Goal: Task Accomplishment & Management: Manage account settings

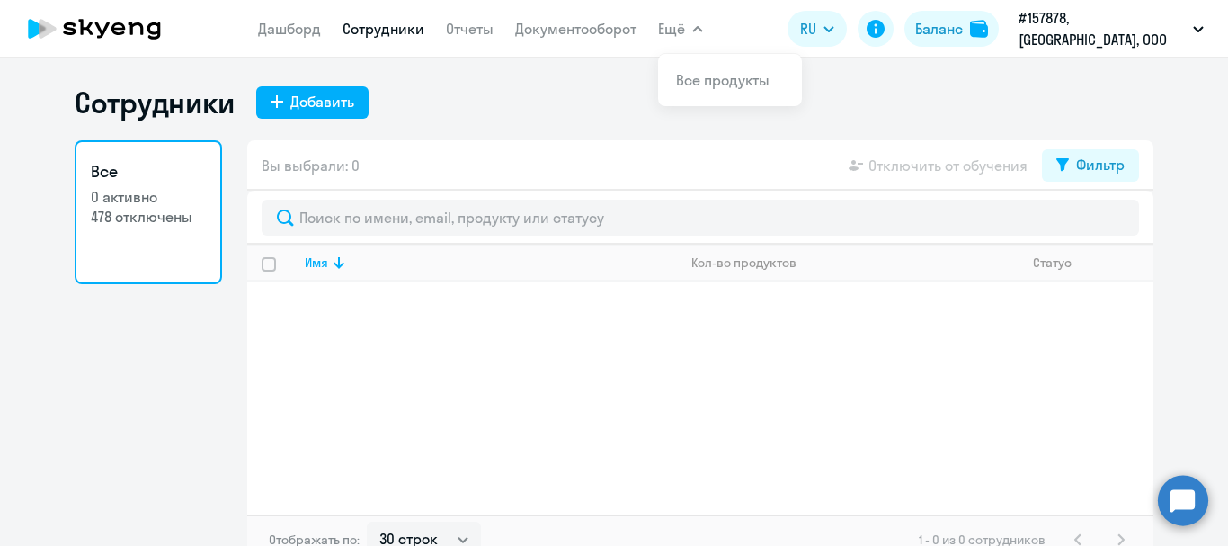
select select "30"
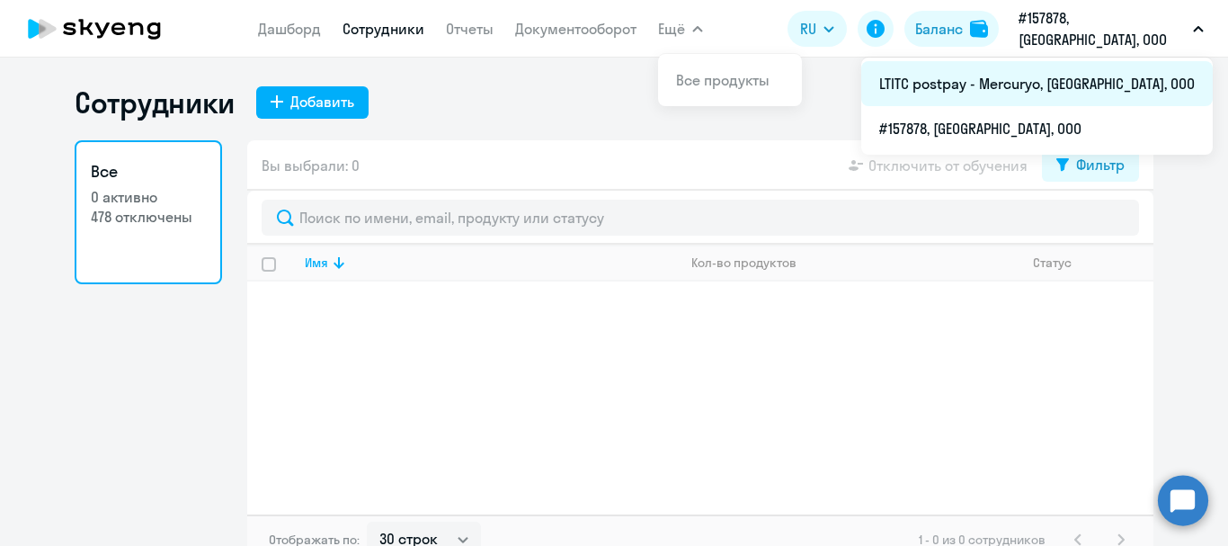
click at [1050, 81] on li "LTITC postpay - Mercuryo, [GEOGRAPHIC_DATA], ООО" at bounding box center [1036, 83] width 351 height 45
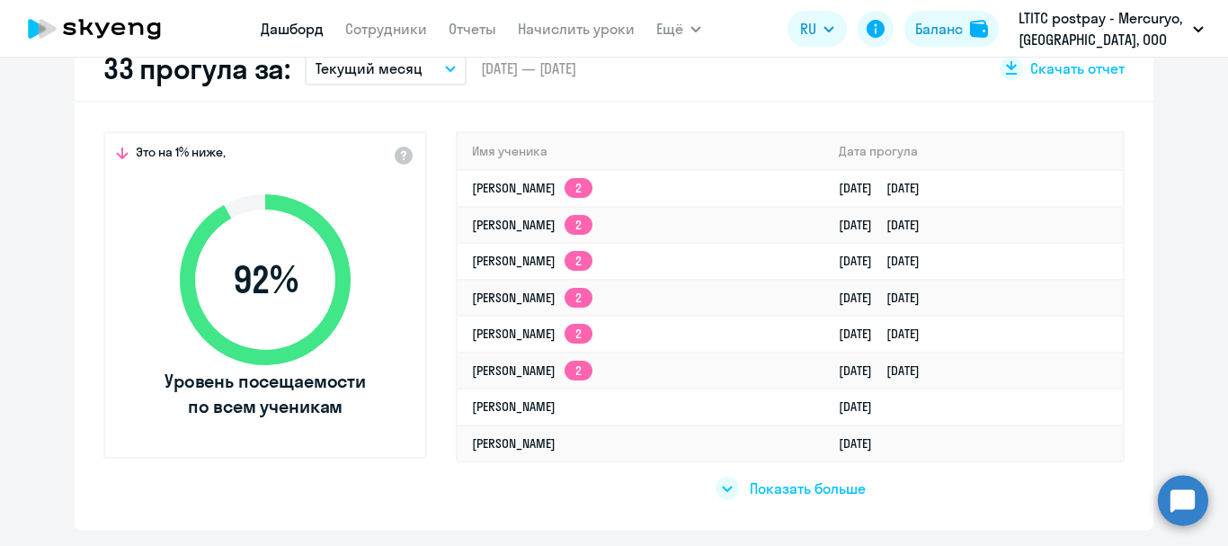
scroll to position [539, 0]
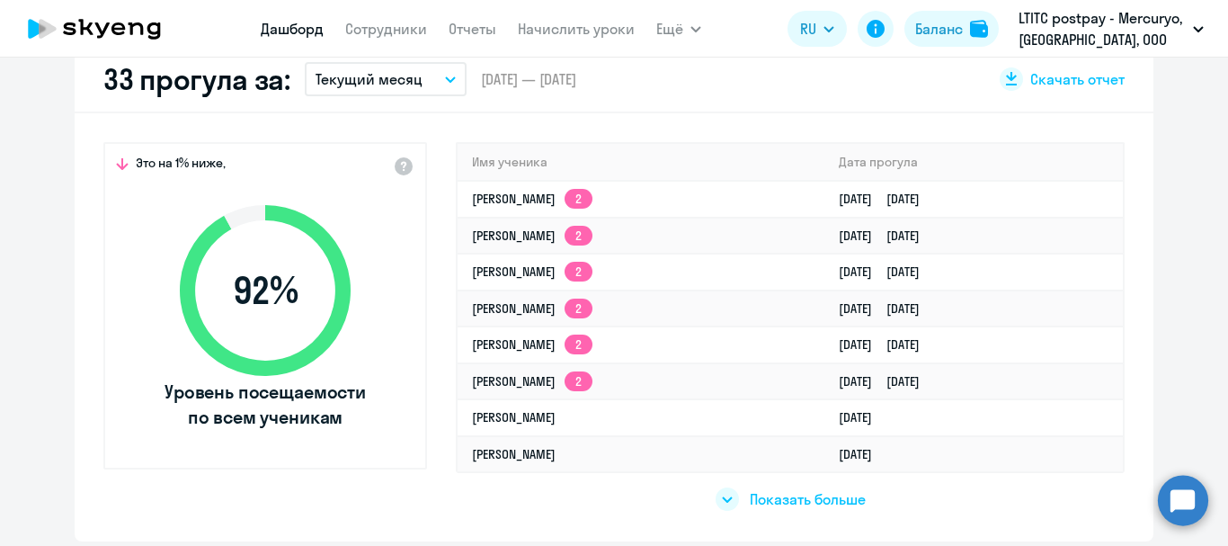
select select "30"
click at [379, 28] on link "Сотрудники" at bounding box center [386, 29] width 82 height 18
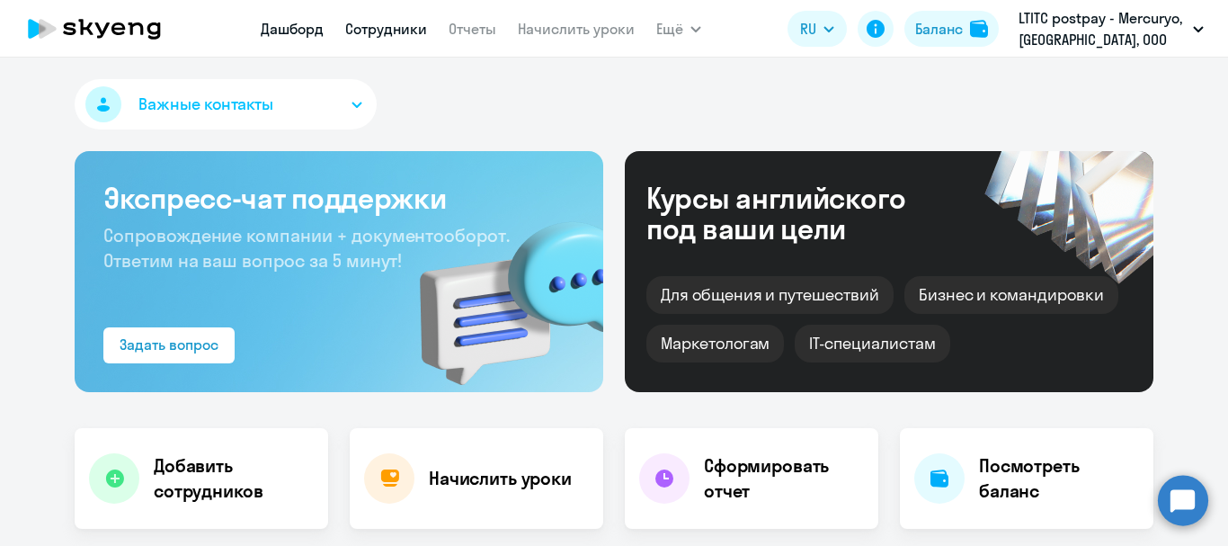
select select "30"
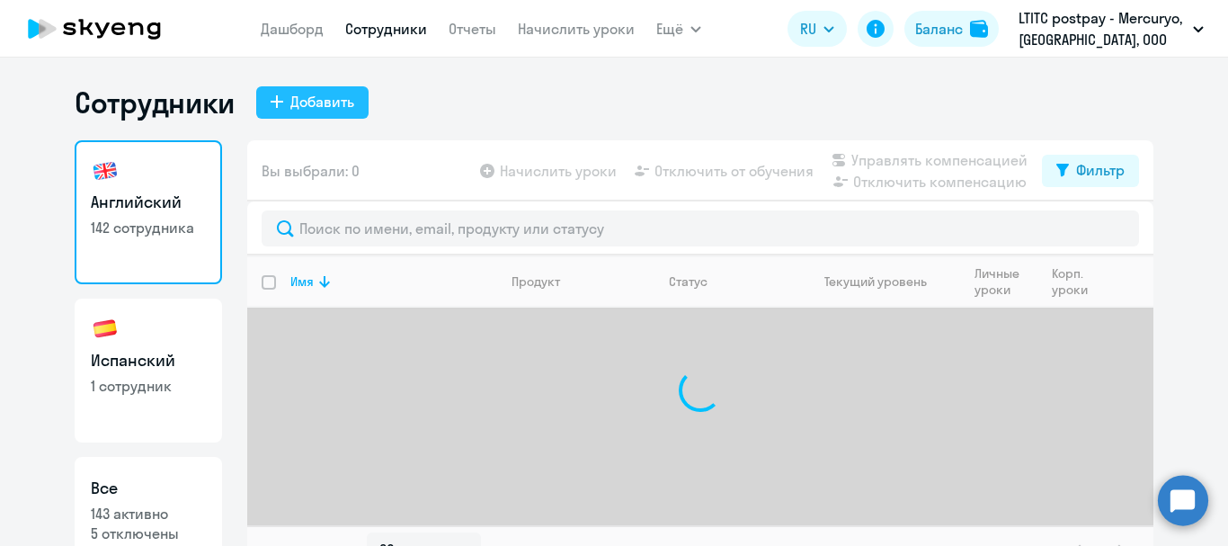
click at [322, 105] on div "Добавить" at bounding box center [322, 102] width 64 height 22
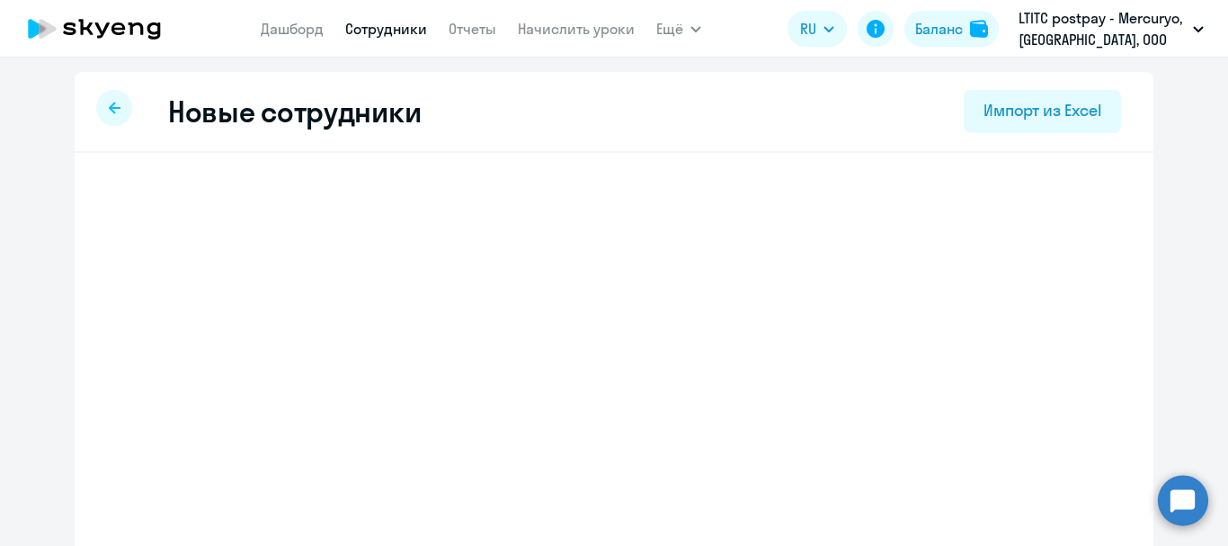
select select "english_adult_not_native_speaker"
select select "3"
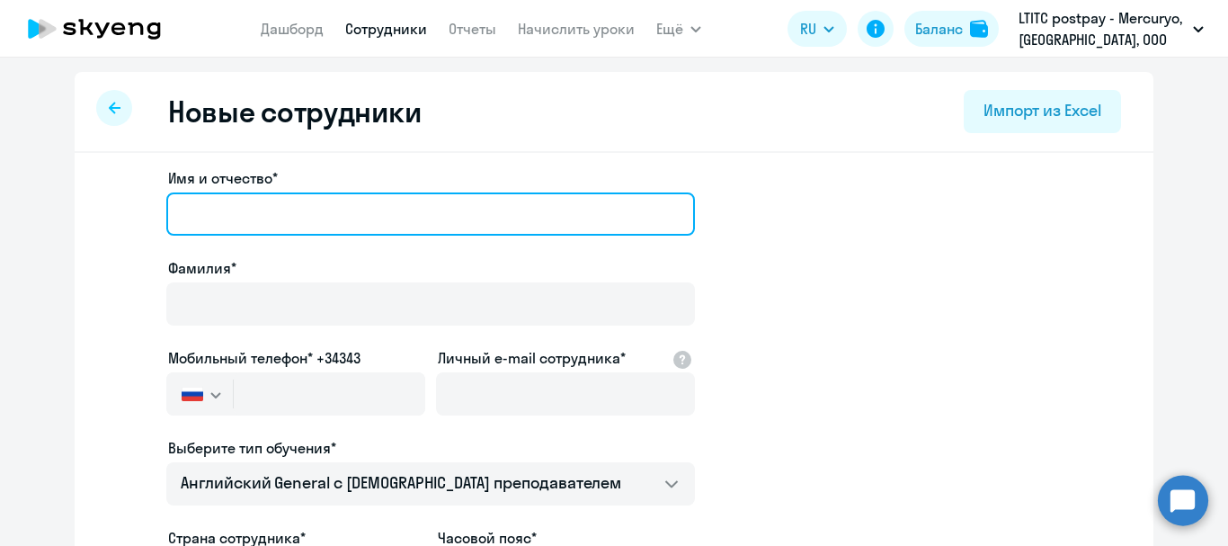
click at [395, 220] on input "Имя и отчество*" at bounding box center [430, 213] width 528 height 43
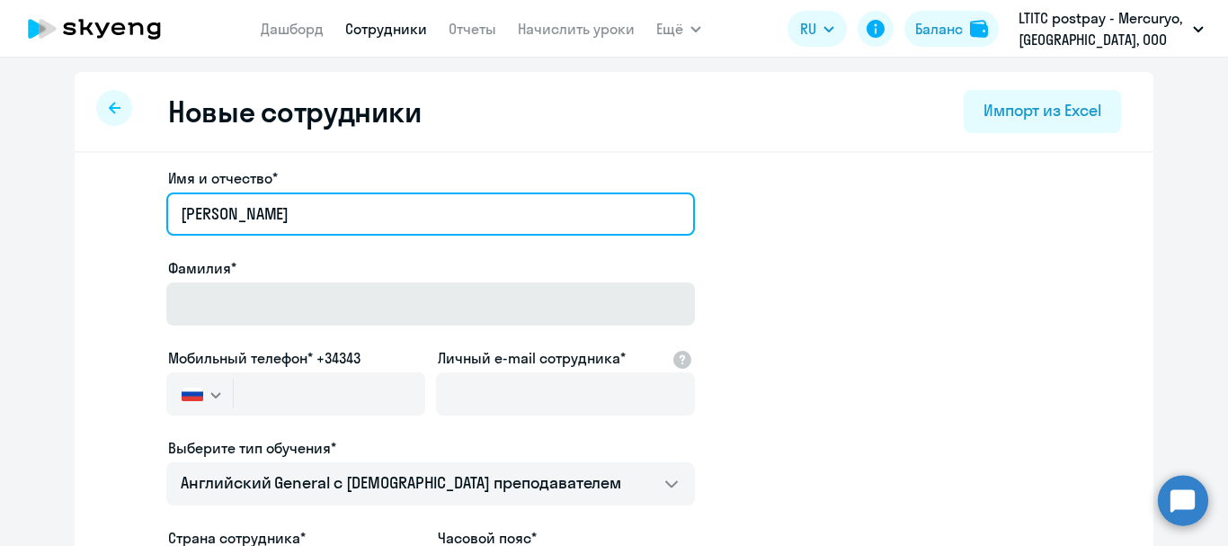
type input "[PERSON_NAME]"
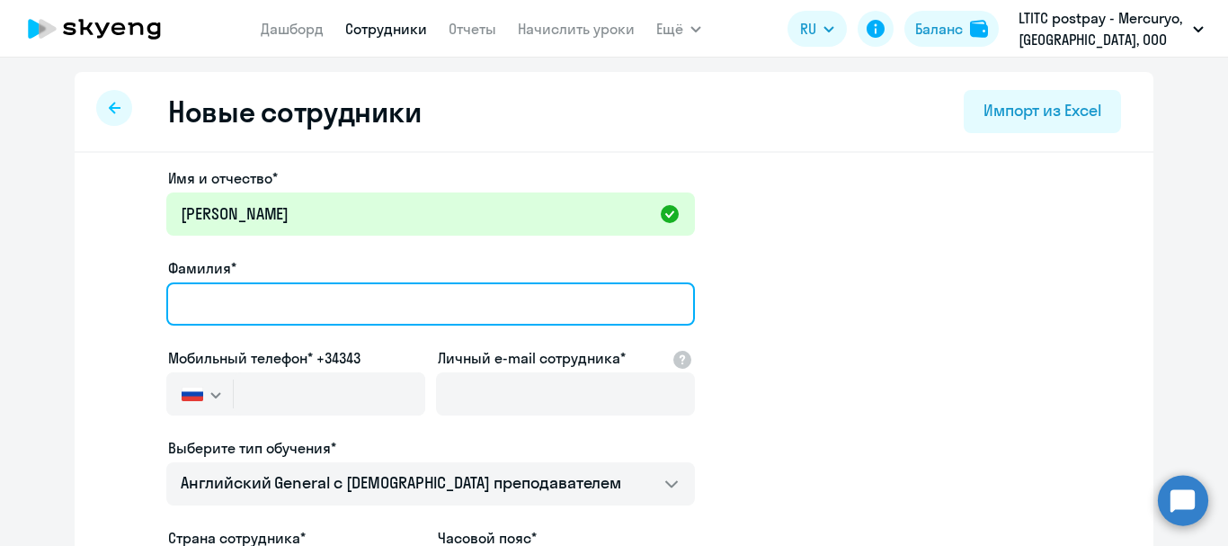
click at [363, 296] on input "Фамилия*" at bounding box center [430, 303] width 528 height 43
type input "Girsenok"
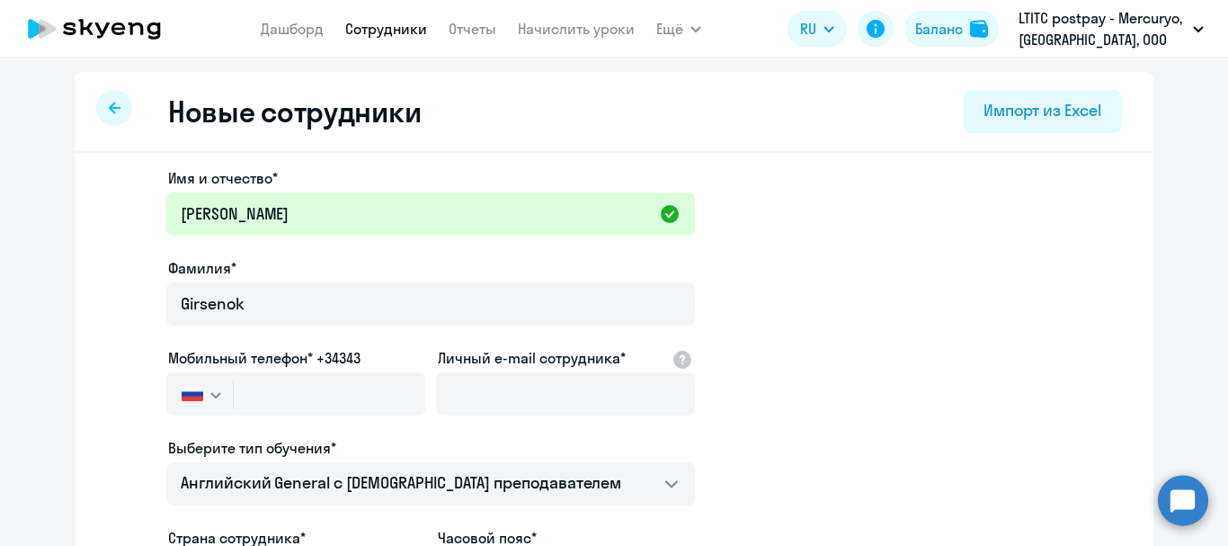
click at [209, 404] on button "button" at bounding box center [199, 393] width 67 height 43
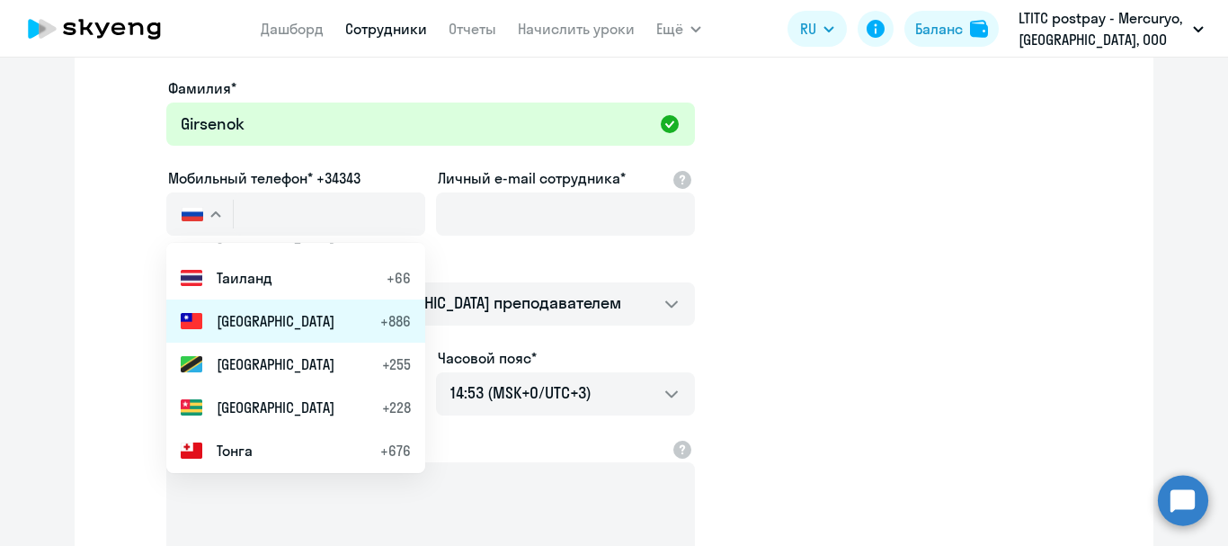
scroll to position [7640, 0]
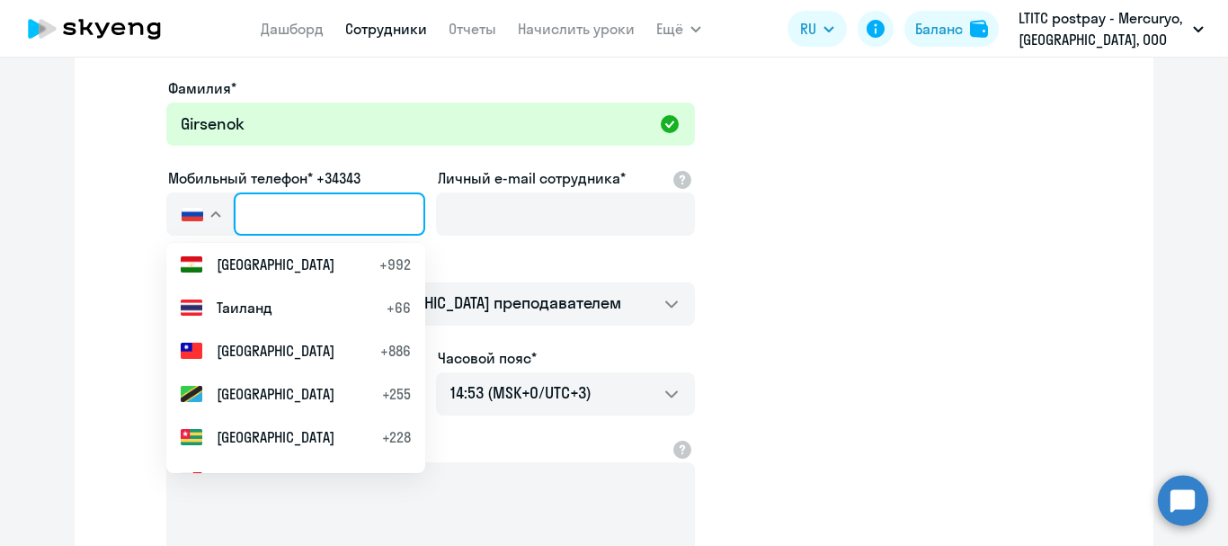
click at [336, 214] on input "text" at bounding box center [329, 213] width 191 height 43
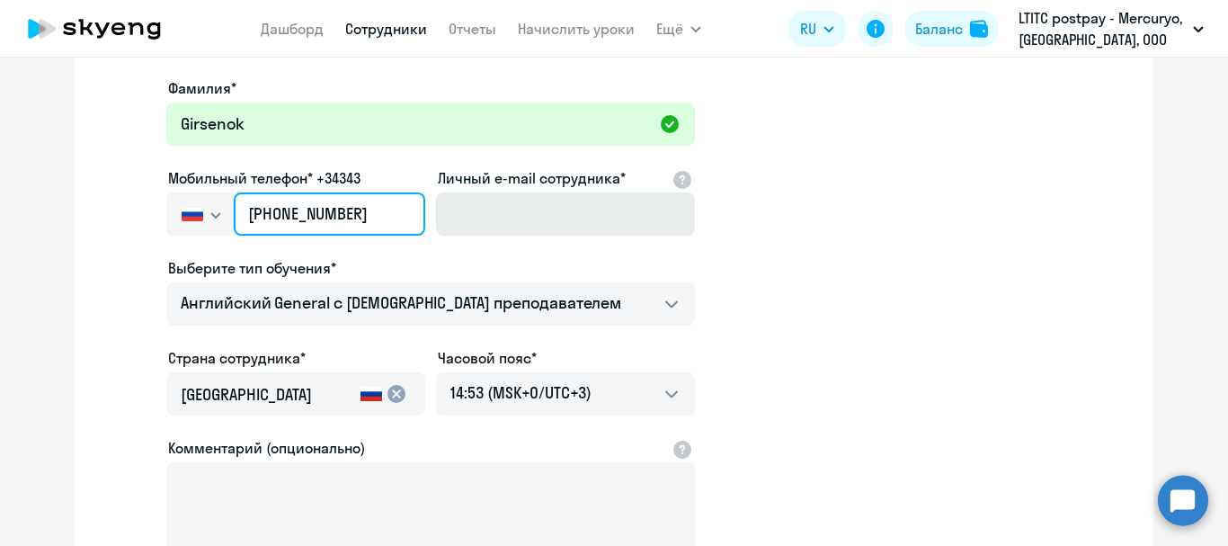
type input "[PHONE_NUMBER]"
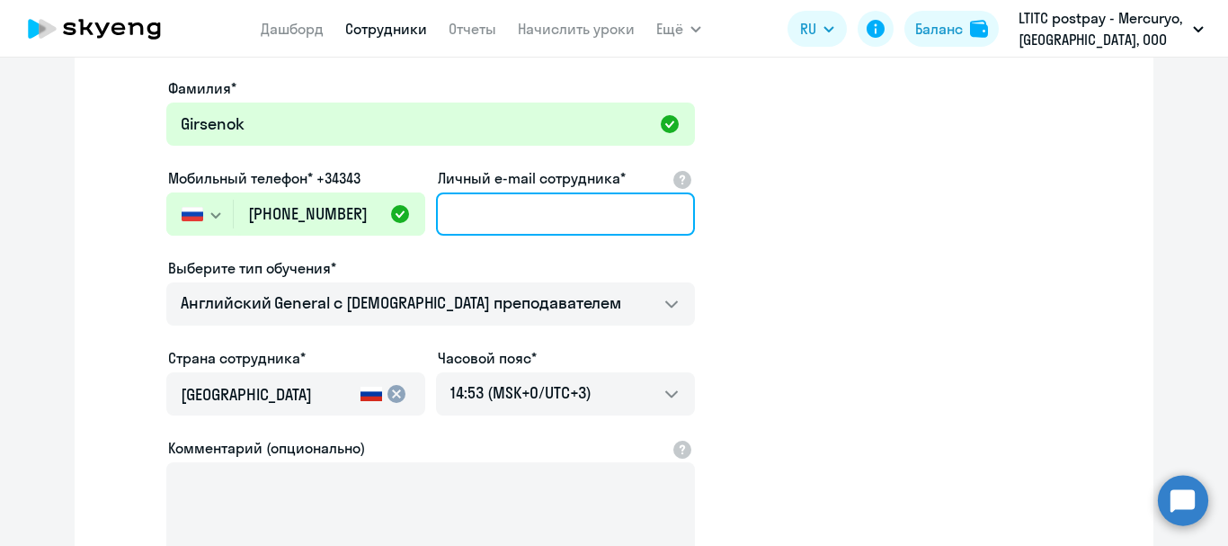
click at [511, 205] on input "Личный e-mail сотрудника*" at bounding box center [565, 213] width 259 height 43
type input "[PERSON_NAME][EMAIL_ADDRESS][DOMAIN_NAME]"
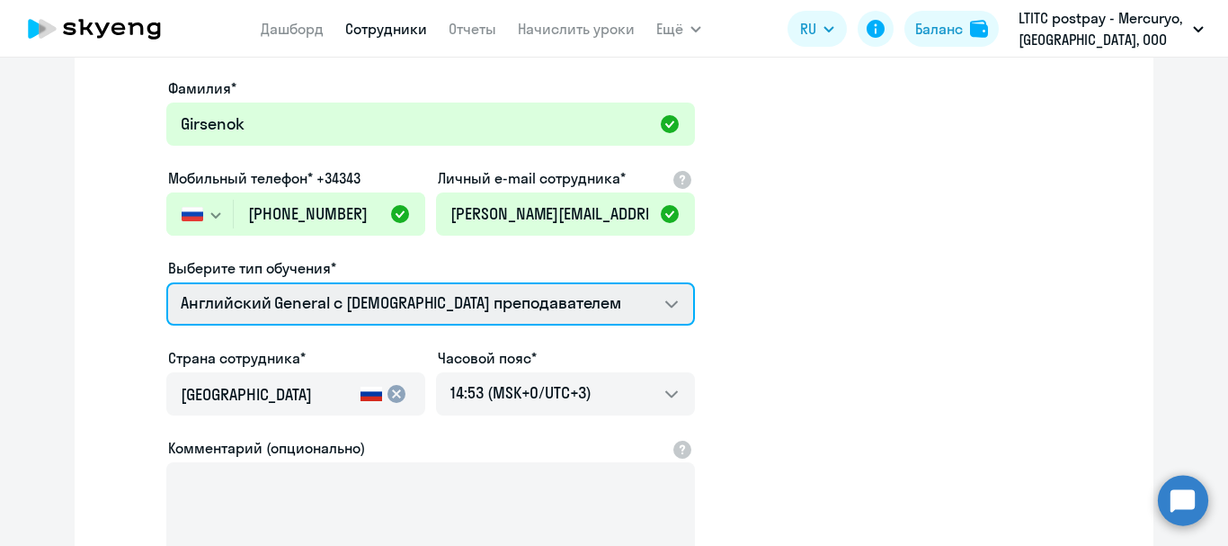
click at [439, 309] on select "Премиум уроки по испанскому языку для взрослых Talks 15 минутные разговоры на а…" at bounding box center [430, 303] width 528 height 43
select select "english_adult_native_speaker"
click at [166, 282] on select "Премиум уроки по испанскому языку для взрослых Talks 15 минутные разговоры на а…" at bounding box center [430, 303] width 528 height 43
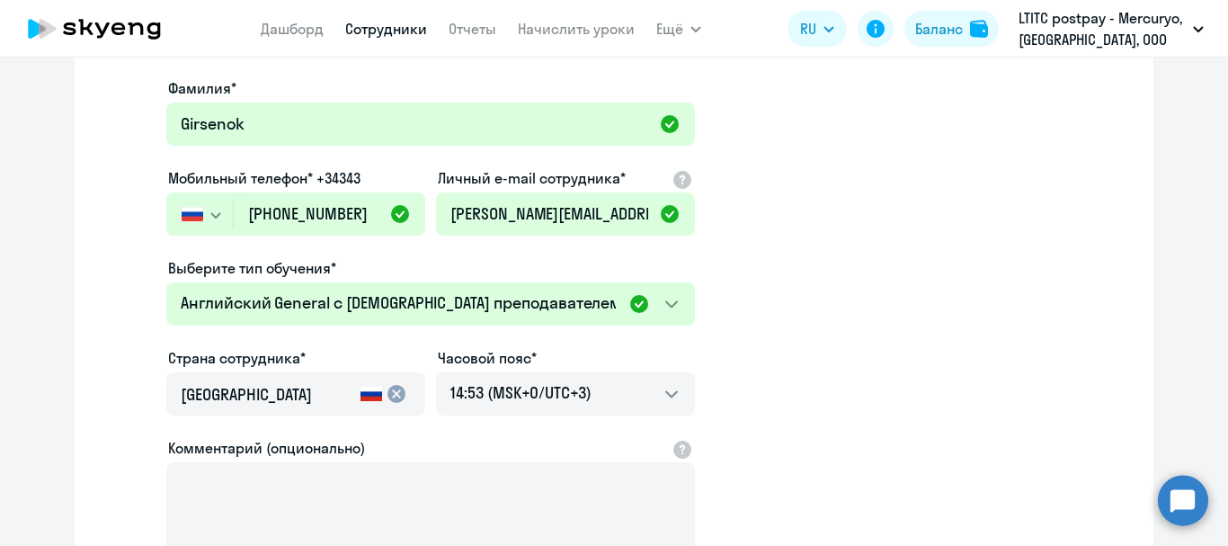
click at [386, 389] on mat-icon "cancel" at bounding box center [397, 394] width 22 height 22
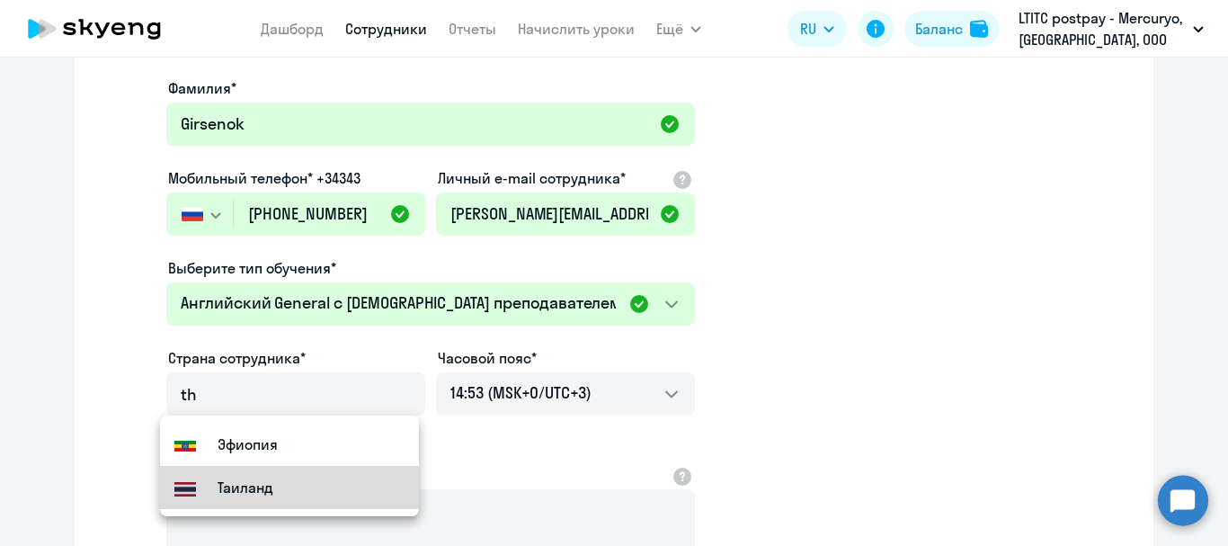
click at [235, 488] on small "Таиланд" at bounding box center [246, 487] width 56 height 22
type input "Таиланд"
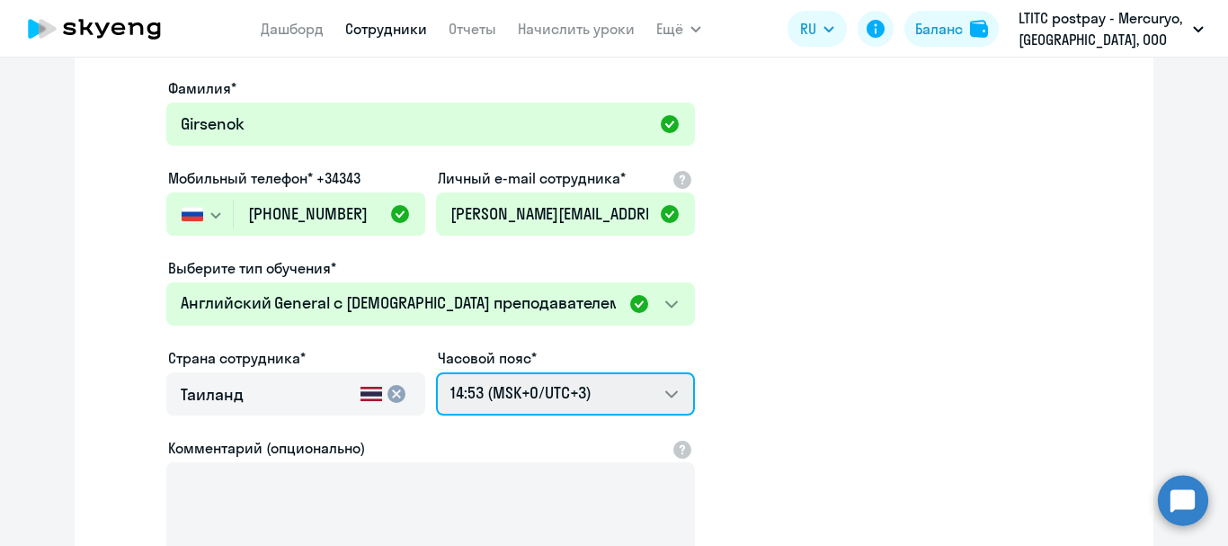
click at [544, 385] on select "00:53 (MSK-14/UTC-11) 01:53 (MSK-13/UTC-10) 02:53 (MSK-12/UTC-9) 03:53 (MSK-11/…" at bounding box center [565, 393] width 259 height 43
select select "7"
click at [436, 372] on select "00:53 (MSK-14/UTC-11) 01:53 (MSK-13/UTC-10) 02:53 (MSK-12/UTC-9) 03:53 (MSK-11/…" at bounding box center [565, 393] width 259 height 43
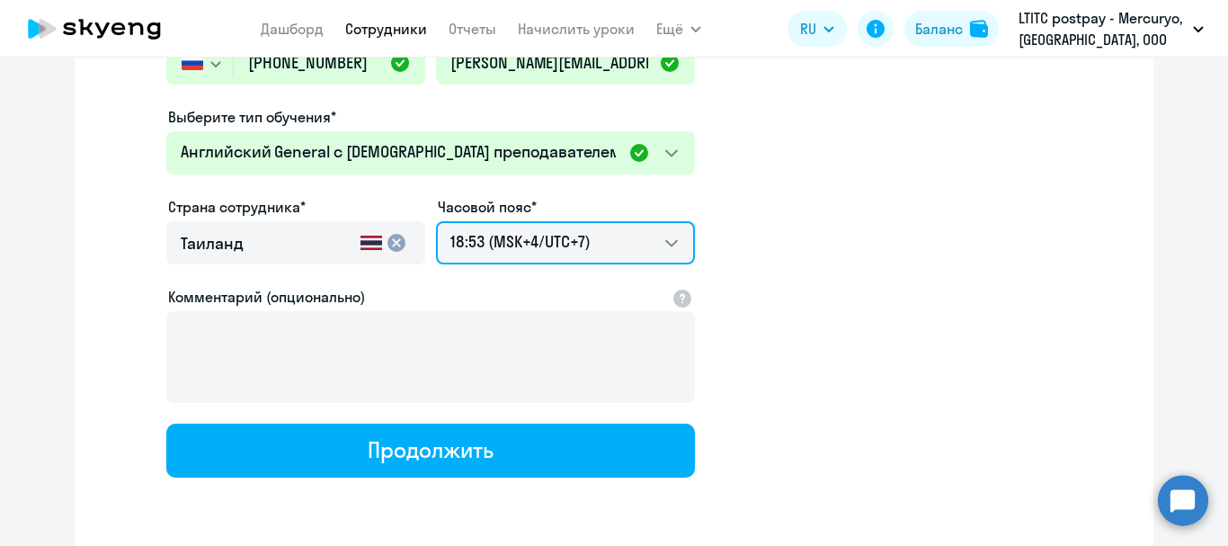
scroll to position [360, 0]
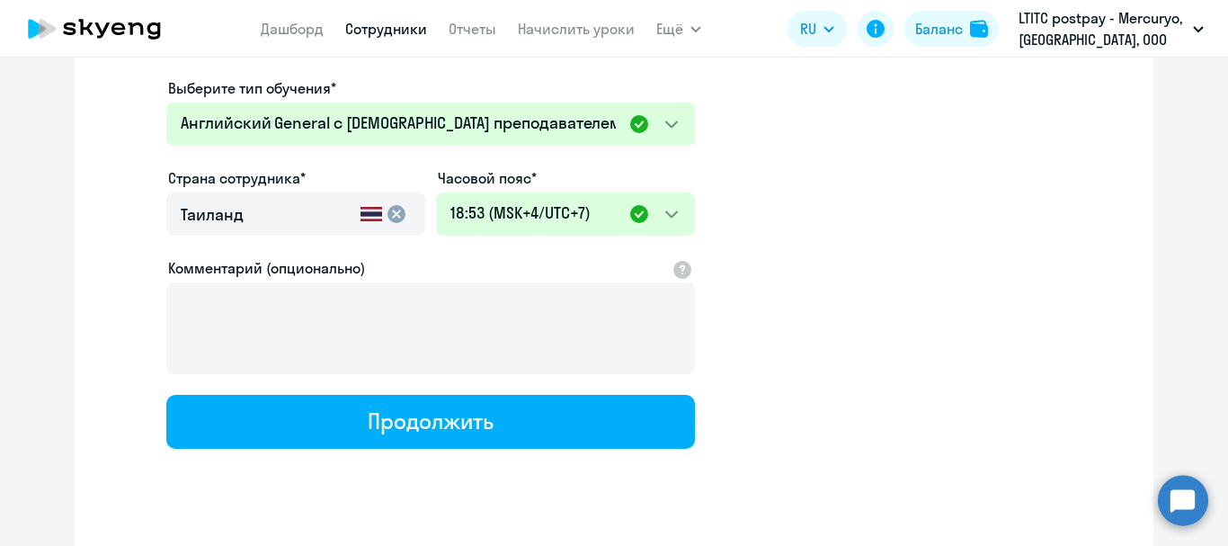
click at [479, 431] on div "Продолжить" at bounding box center [430, 420] width 125 height 29
select select "english_adult_native_speaker"
select select "7"
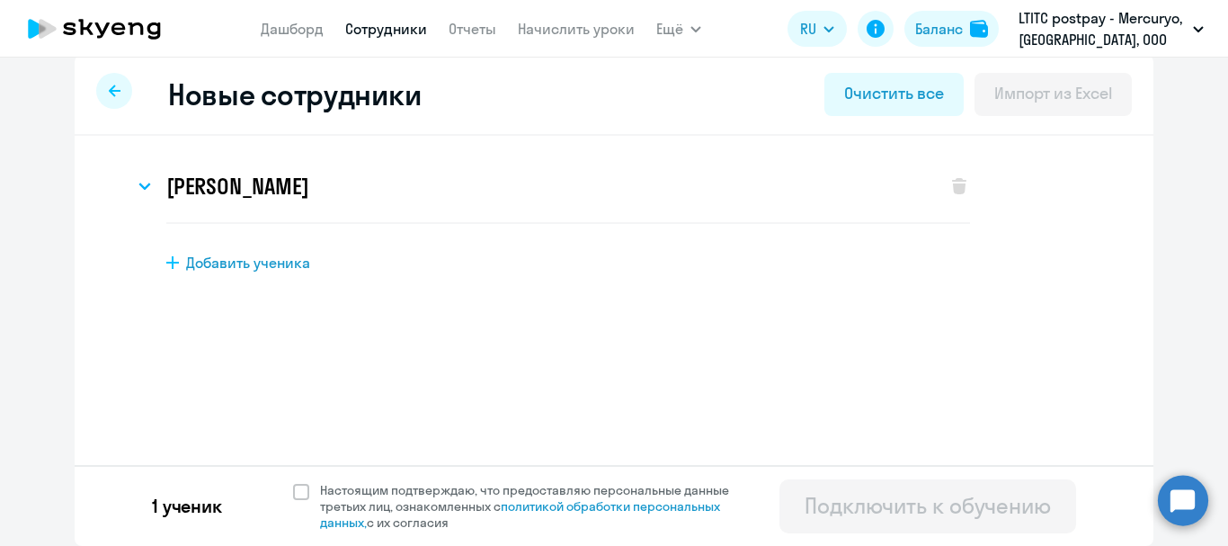
scroll to position [17, 0]
click at [297, 491] on span at bounding box center [301, 492] width 16 height 16
click at [293, 482] on input "Настоящим подтверждаю, что предоставляю персональные данные третьих лиц, ознако…" at bounding box center [292, 481] width 1 height 1
checkbox input "true"
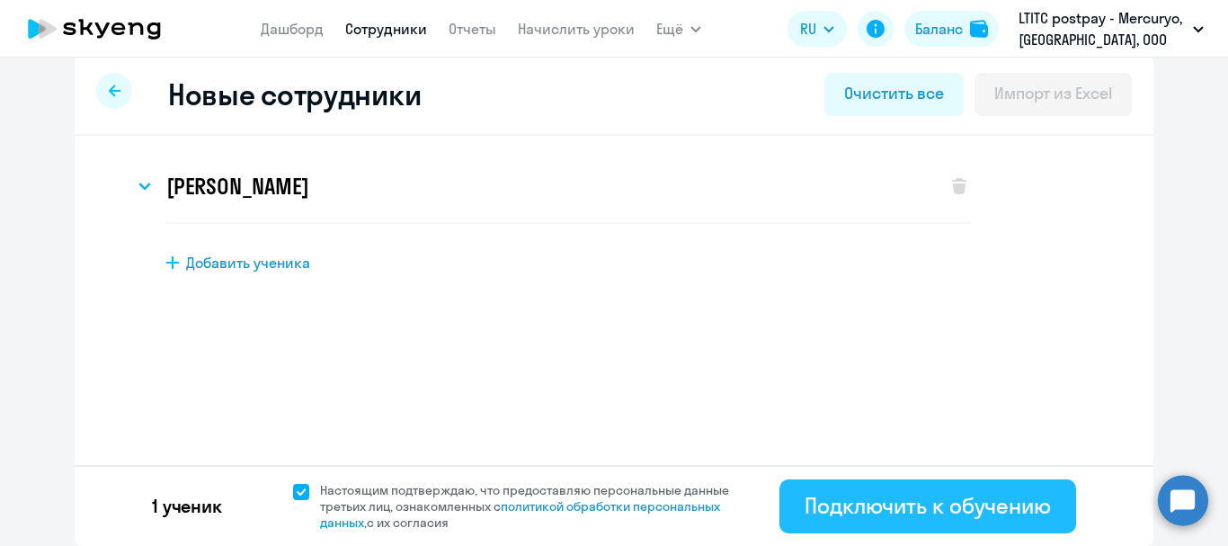
click at [922, 519] on div "Подключить к обучению" at bounding box center [927, 505] width 246 height 29
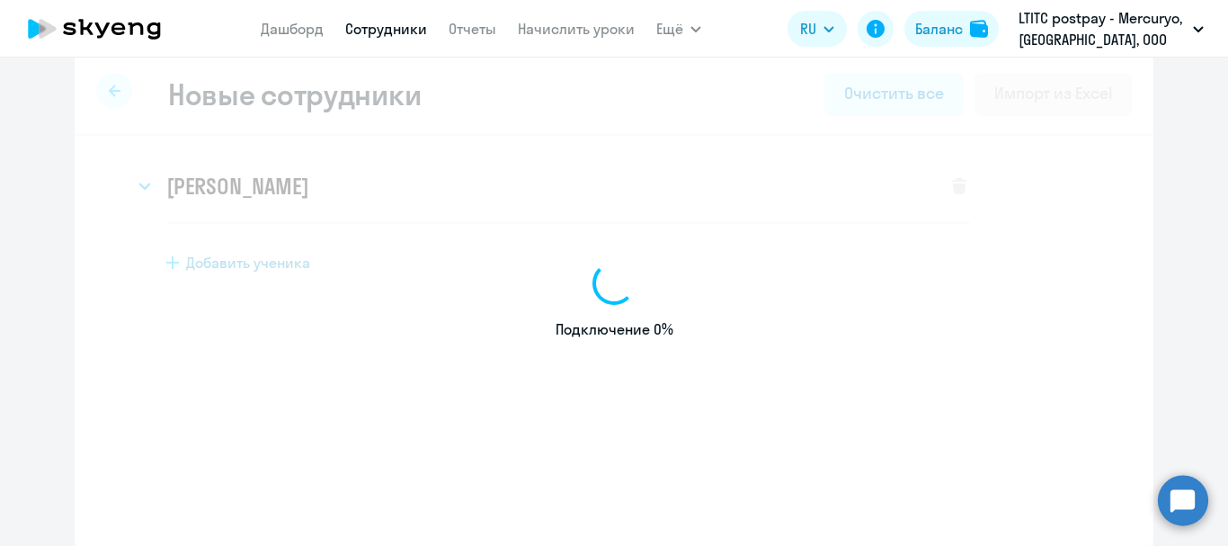
select select "english_adult_not_native_speaker"
select select "3"
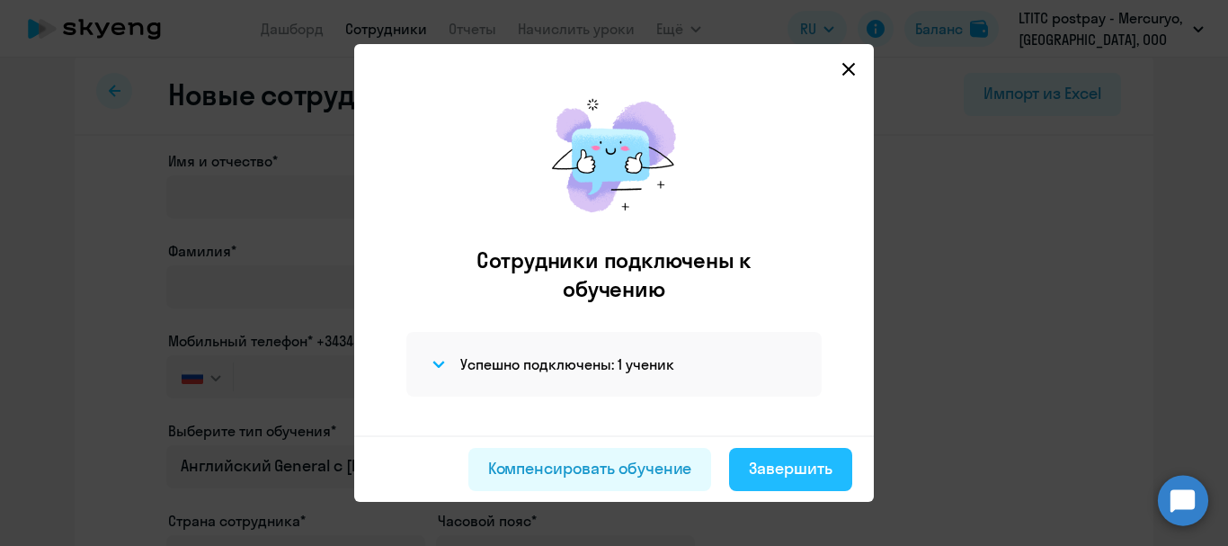
click at [782, 451] on button "Завершить" at bounding box center [790, 469] width 123 height 43
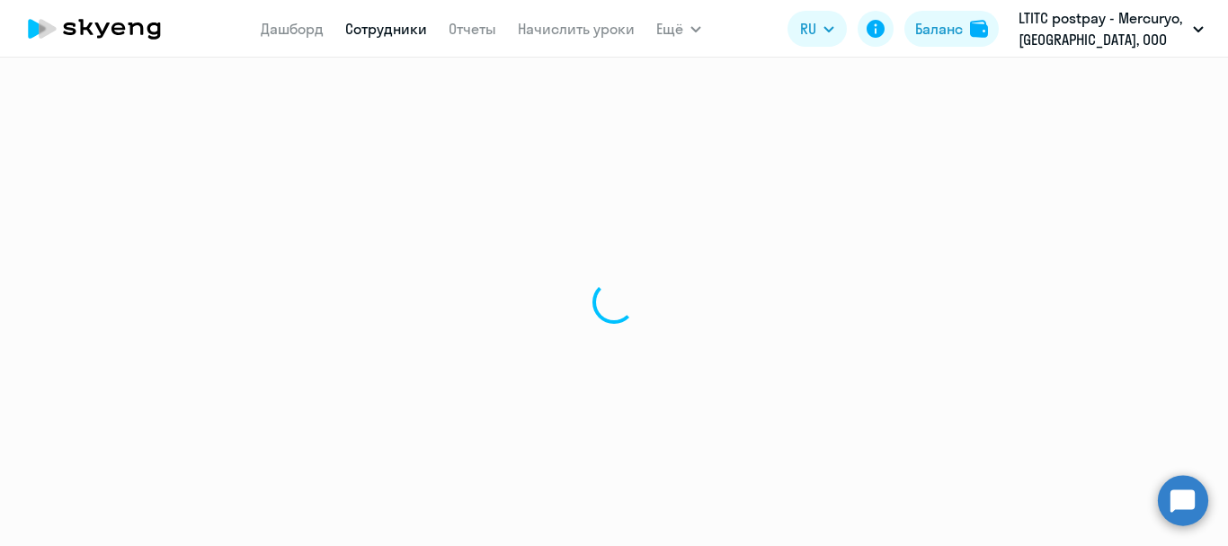
select select "30"
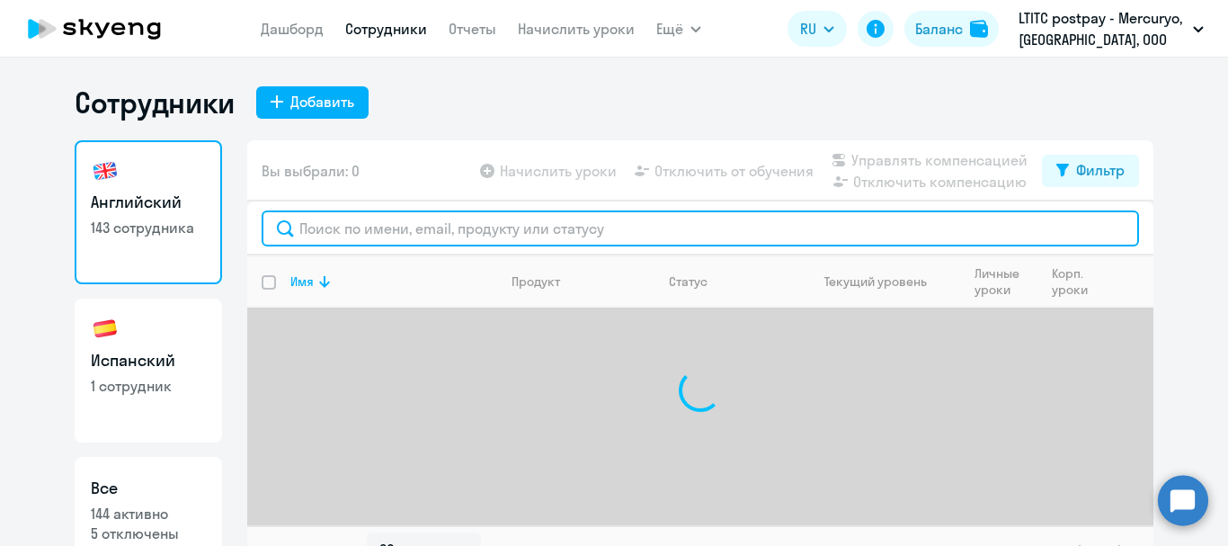
click at [593, 233] on input "text" at bounding box center [700, 228] width 877 height 36
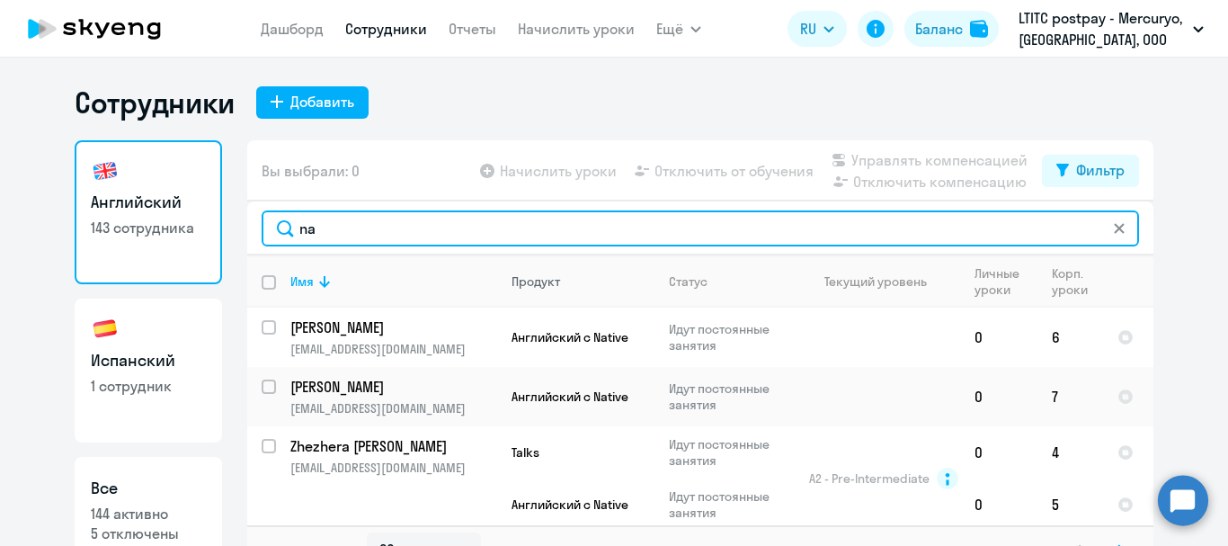
type input "n"
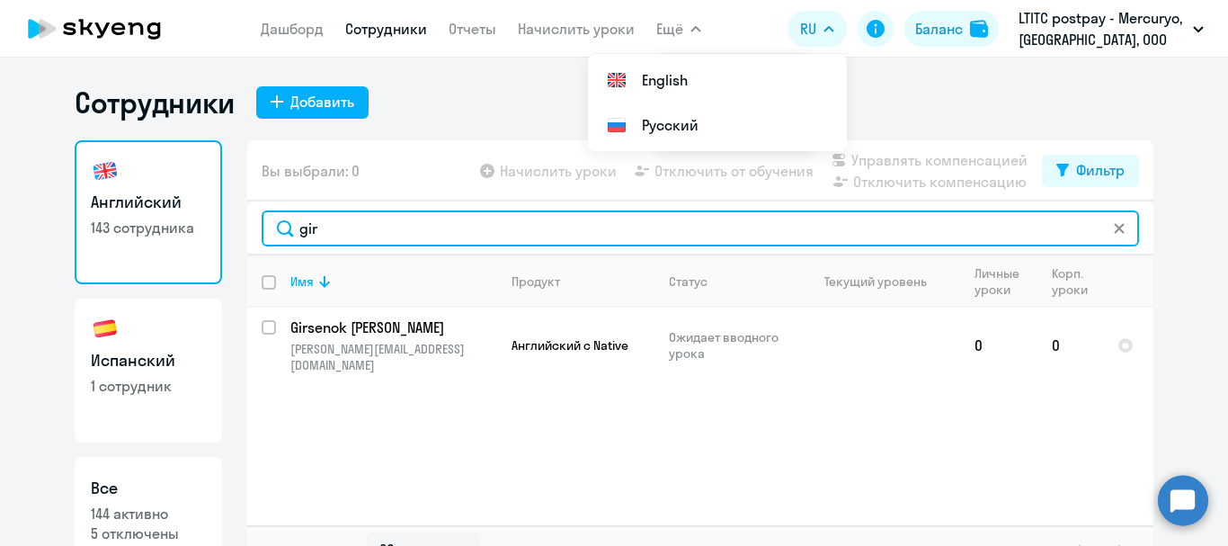
type input "gir"
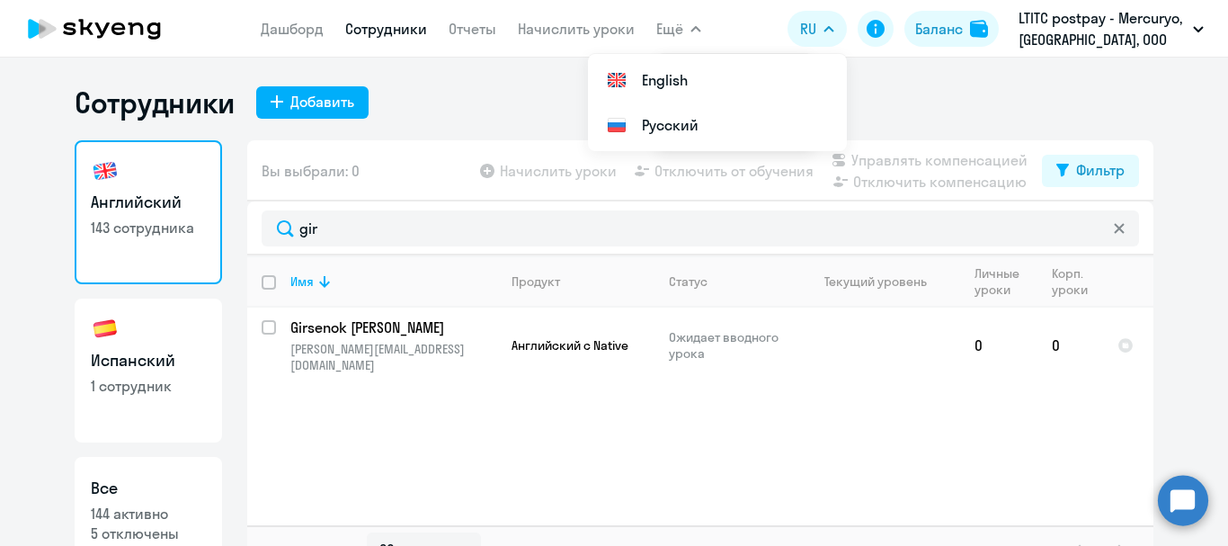
click at [570, 16] on nav "[PERSON_NAME] Отчеты Начислить уроки" at bounding box center [448, 29] width 374 height 36
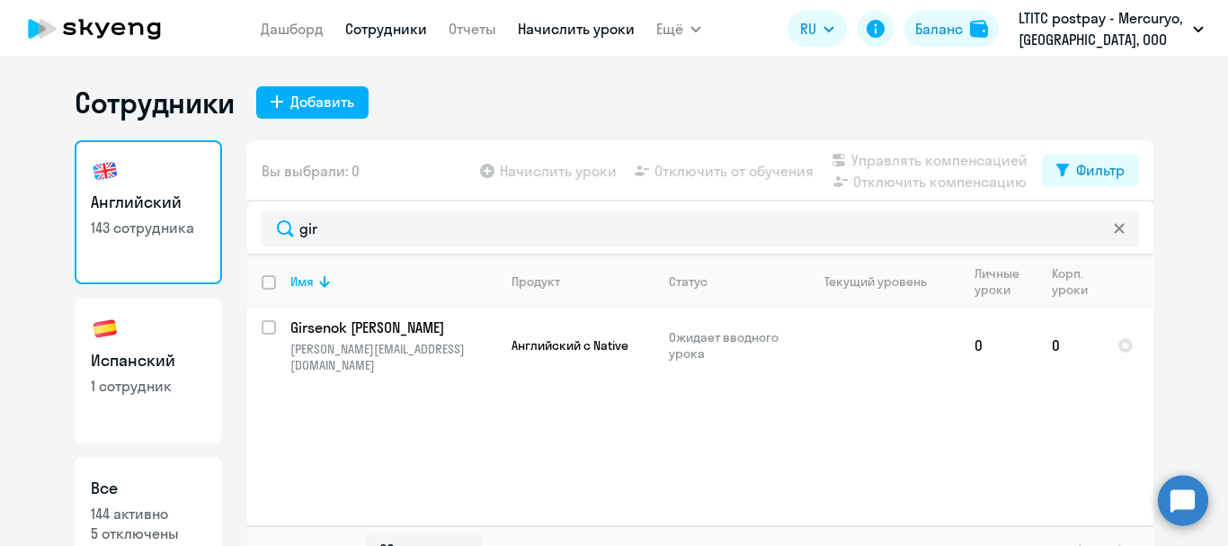
click at [568, 22] on link "Начислить уроки" at bounding box center [576, 29] width 117 height 18
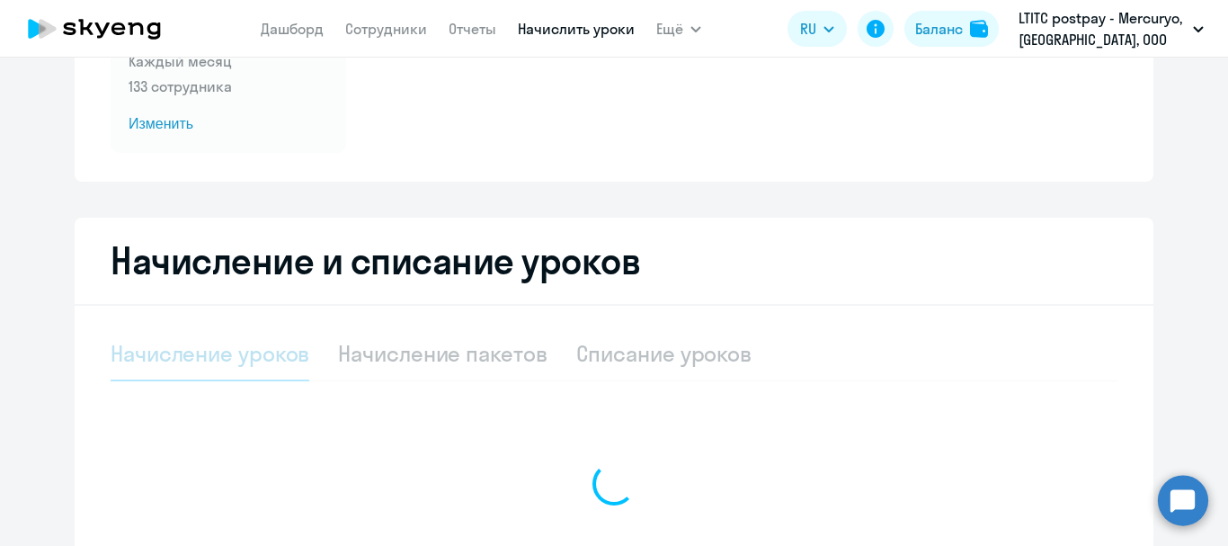
select select "10"
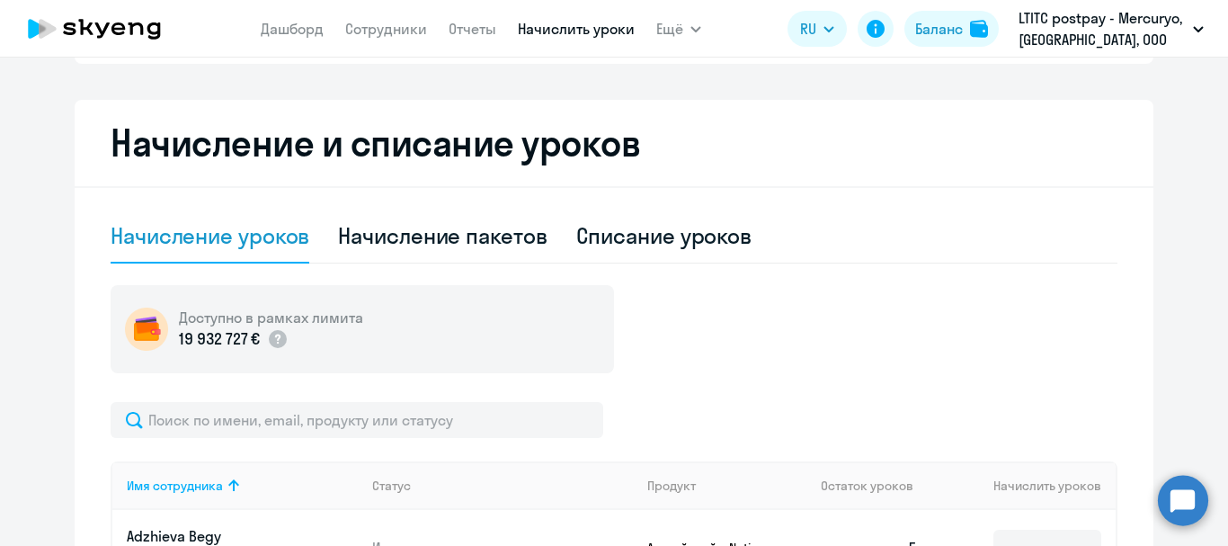
scroll to position [449, 0]
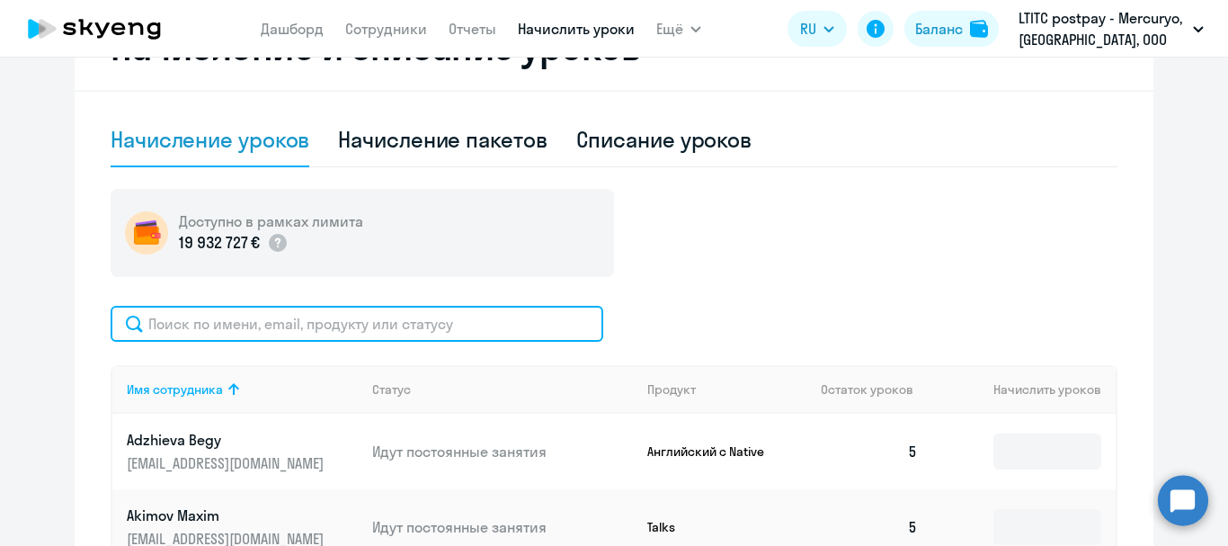
click at [360, 330] on input "text" at bounding box center [357, 324] width 493 height 36
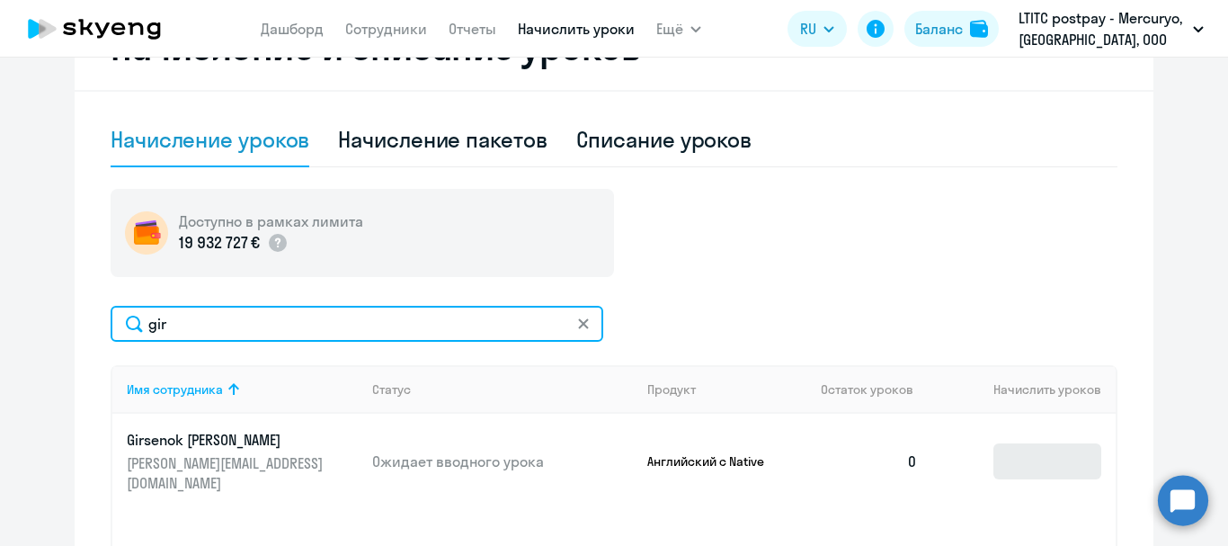
type input "gir"
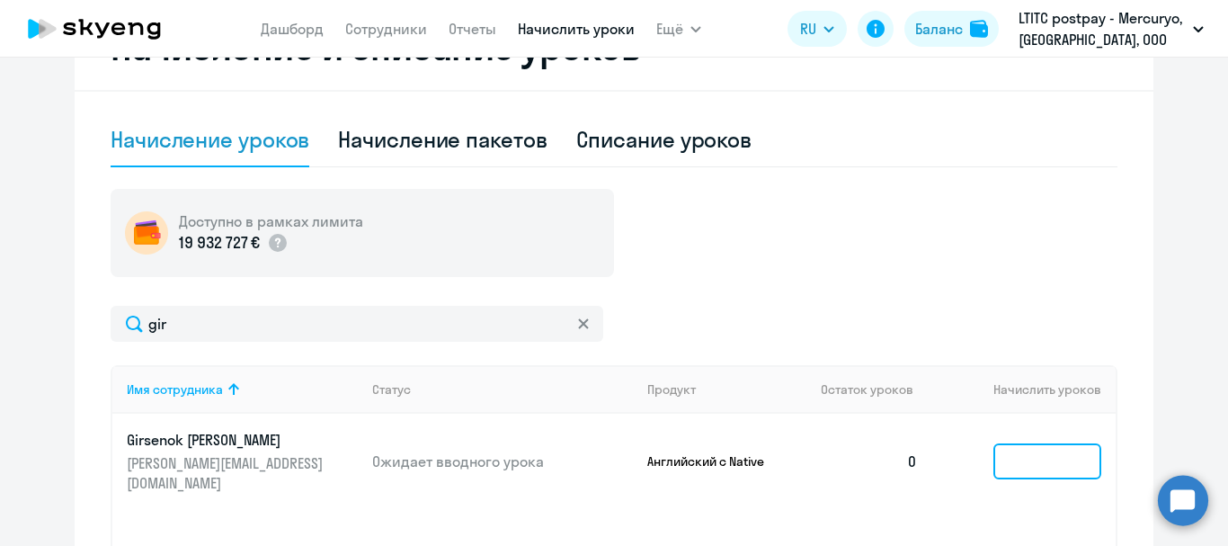
click at [1066, 465] on input at bounding box center [1047, 461] width 108 height 36
type input "4"
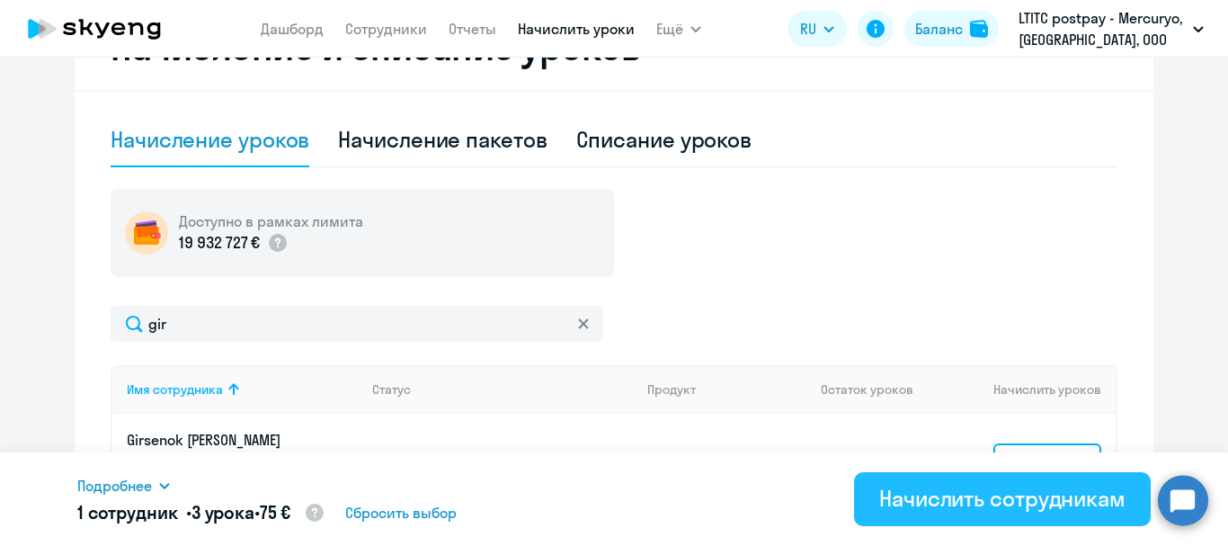
type input "3"
click at [979, 502] on div "Начислить сотрудникам" at bounding box center [1002, 498] width 246 height 29
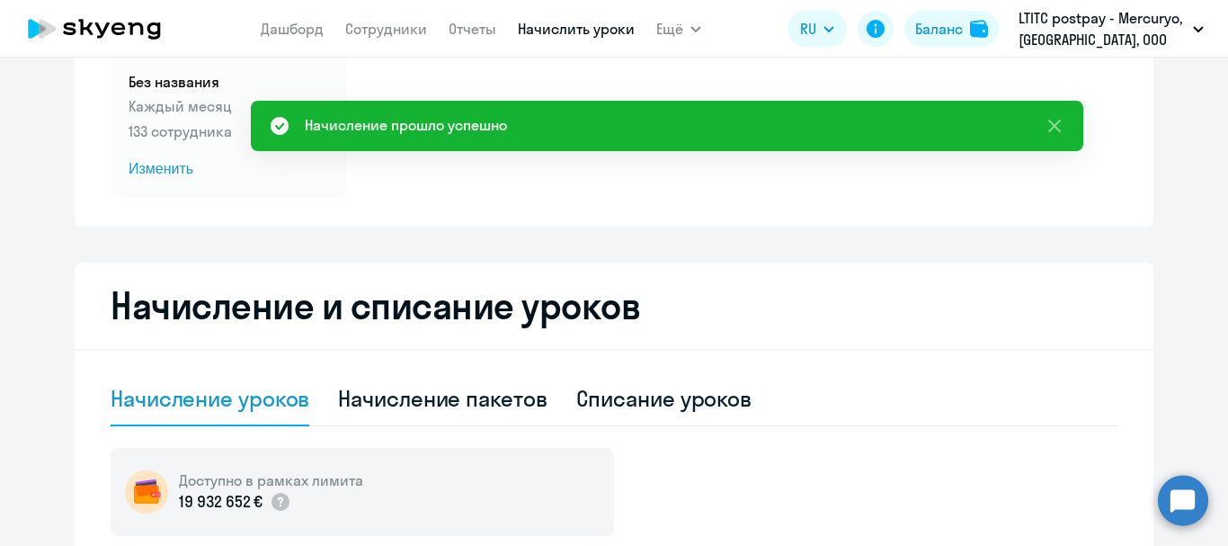
scroll to position [180, 0]
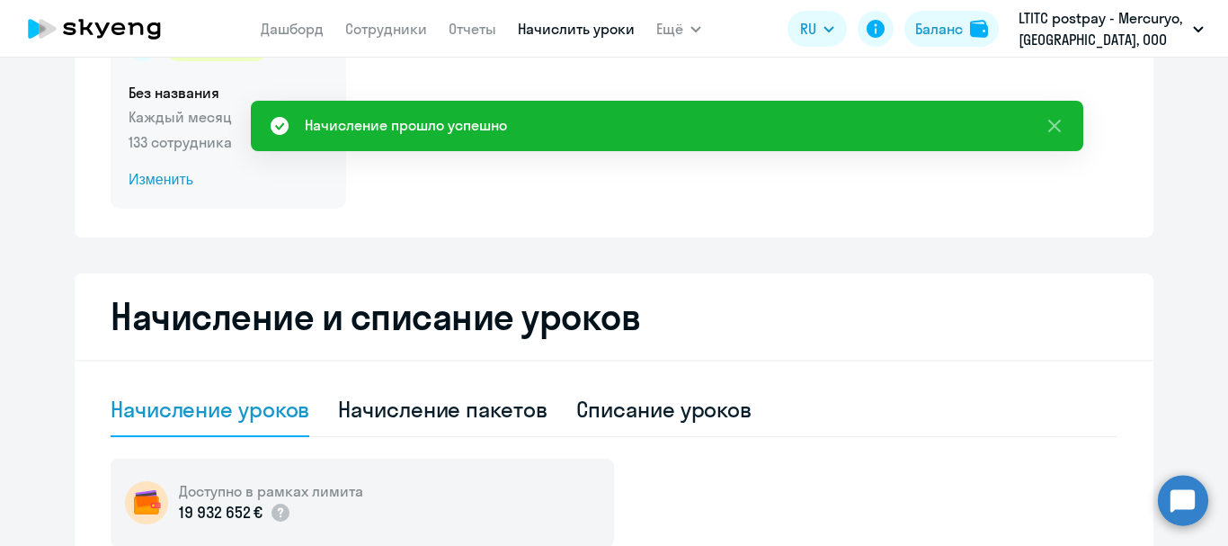
click at [112, 177] on div "действующий Без названия Каждый месяц 133 сотрудника Изменить" at bounding box center [228, 111] width 235 height 194
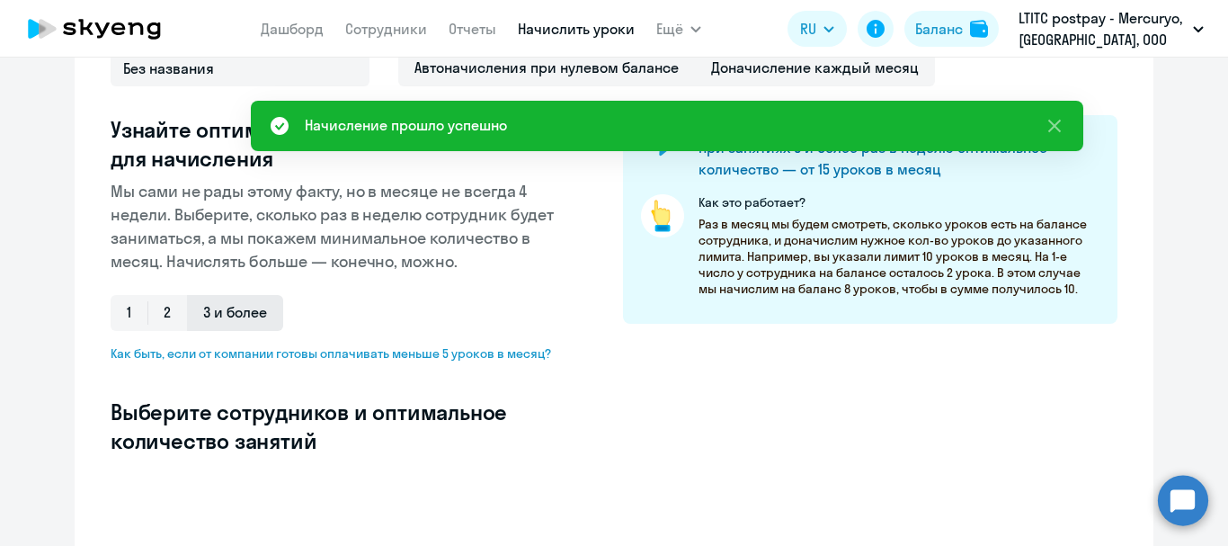
scroll to position [87, 0]
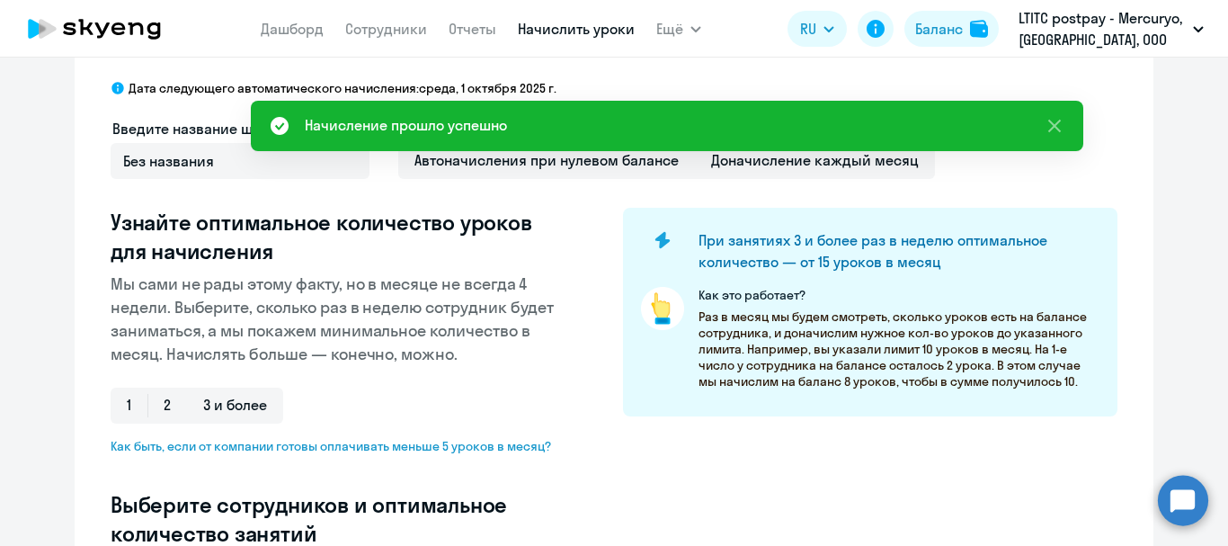
select select "10"
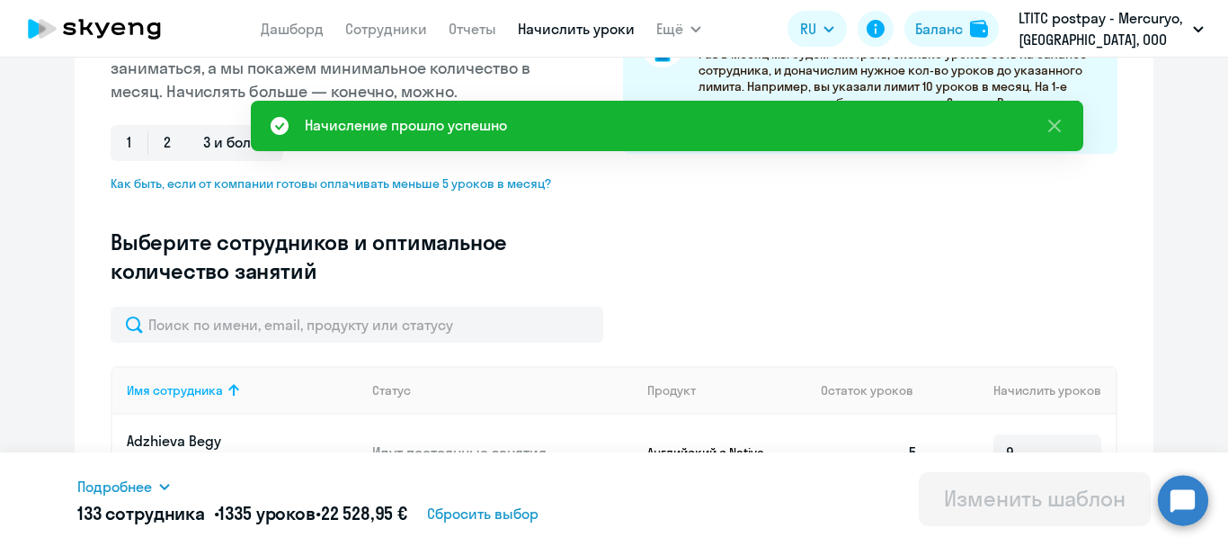
scroll to position [539, 0]
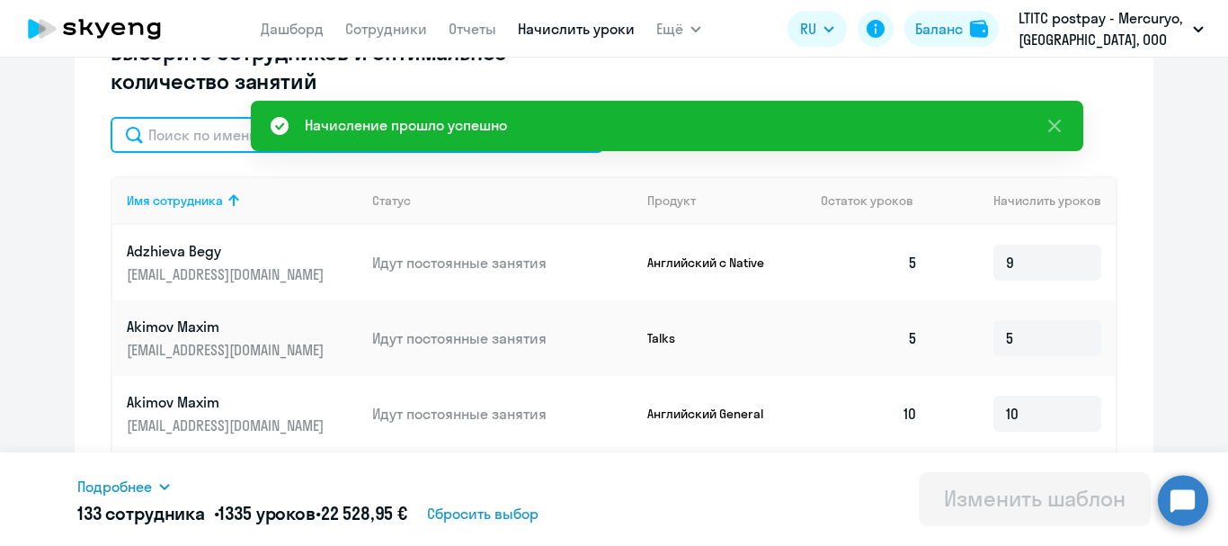
click at [186, 147] on input "text" at bounding box center [357, 135] width 493 height 36
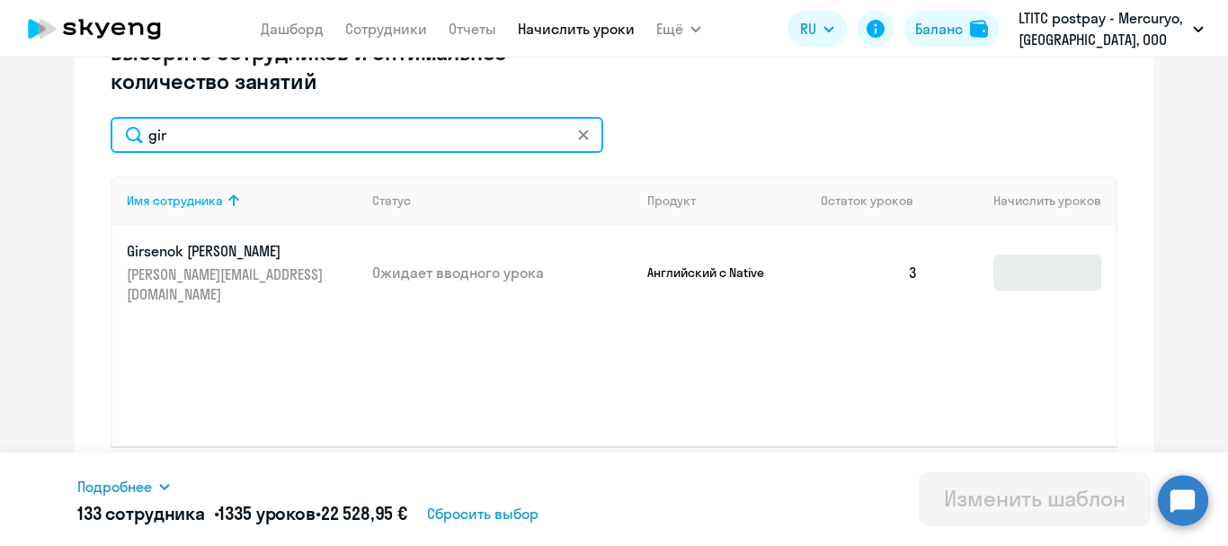
type input "gir"
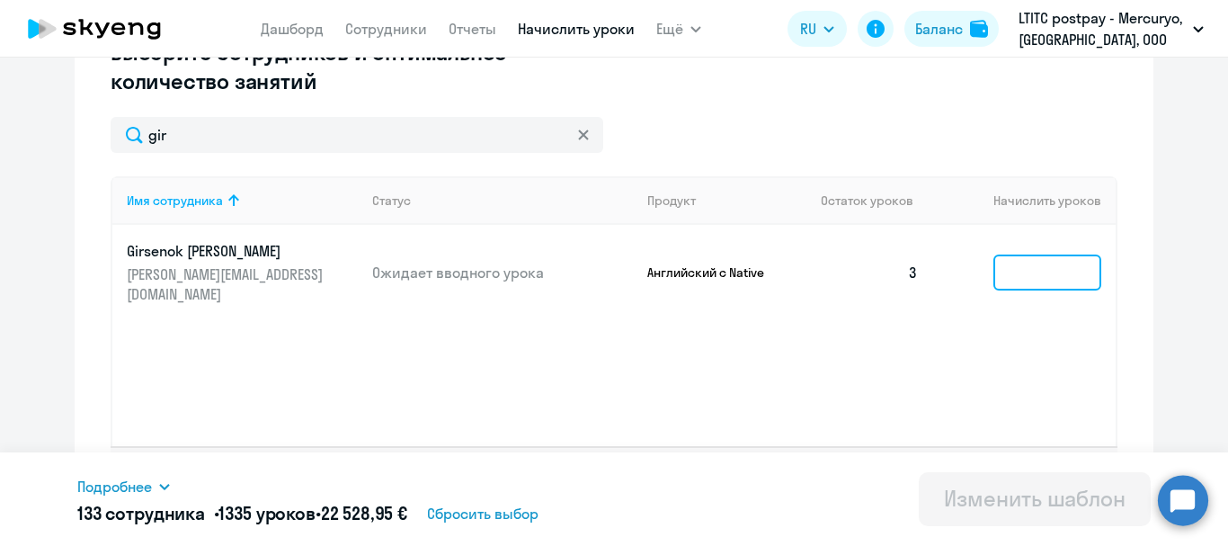
click at [1001, 254] on input at bounding box center [1047, 272] width 108 height 36
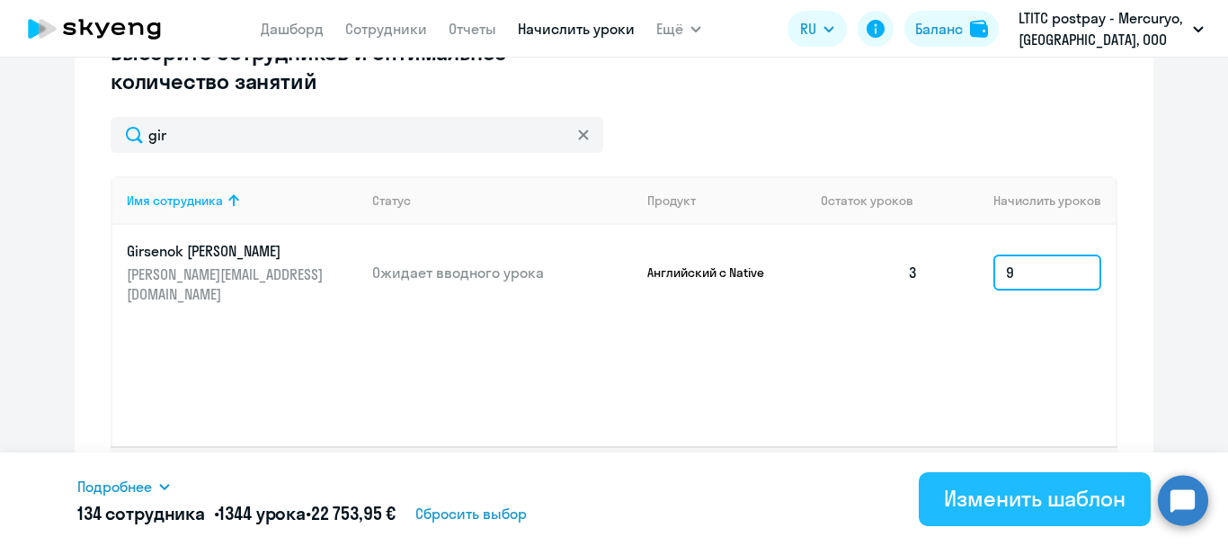
type input "9"
click at [1069, 491] on div "Изменить шаблон" at bounding box center [1035, 498] width 182 height 29
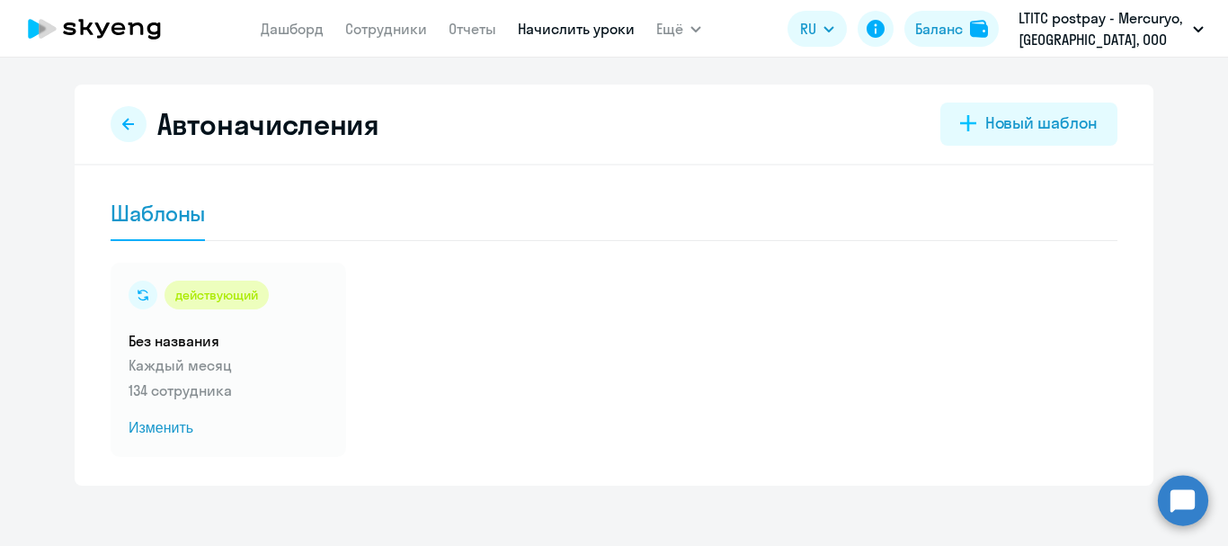
click at [1173, 490] on circle at bounding box center [1183, 500] width 50 height 50
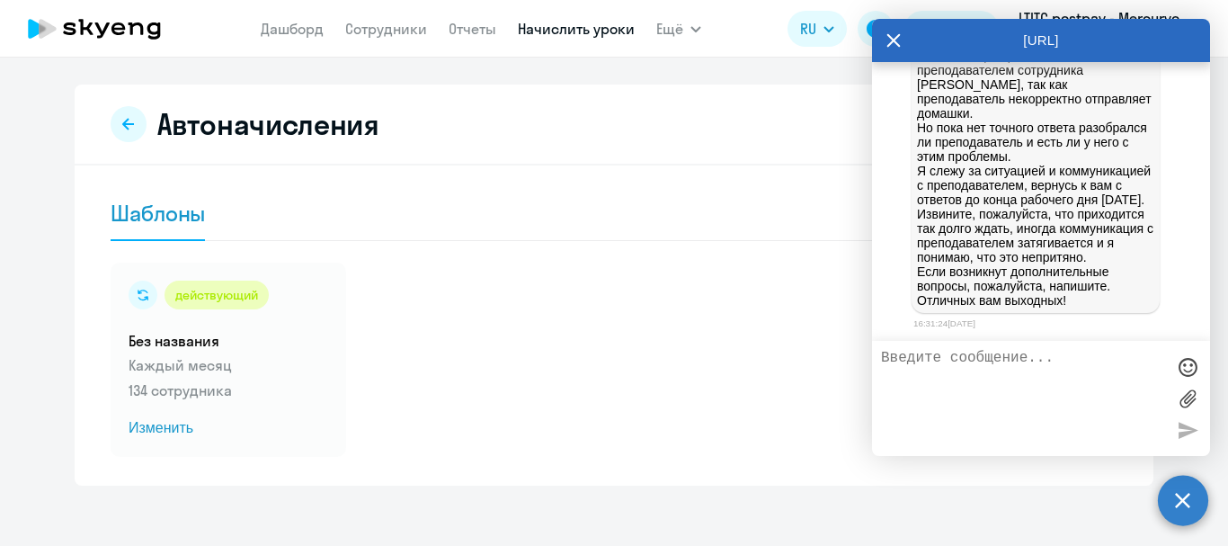
scroll to position [131046, 0]
click at [1056, 353] on textarea at bounding box center [1023, 398] width 284 height 97
type textarea "Здравствуйте! Благодарю, очень ждем))"
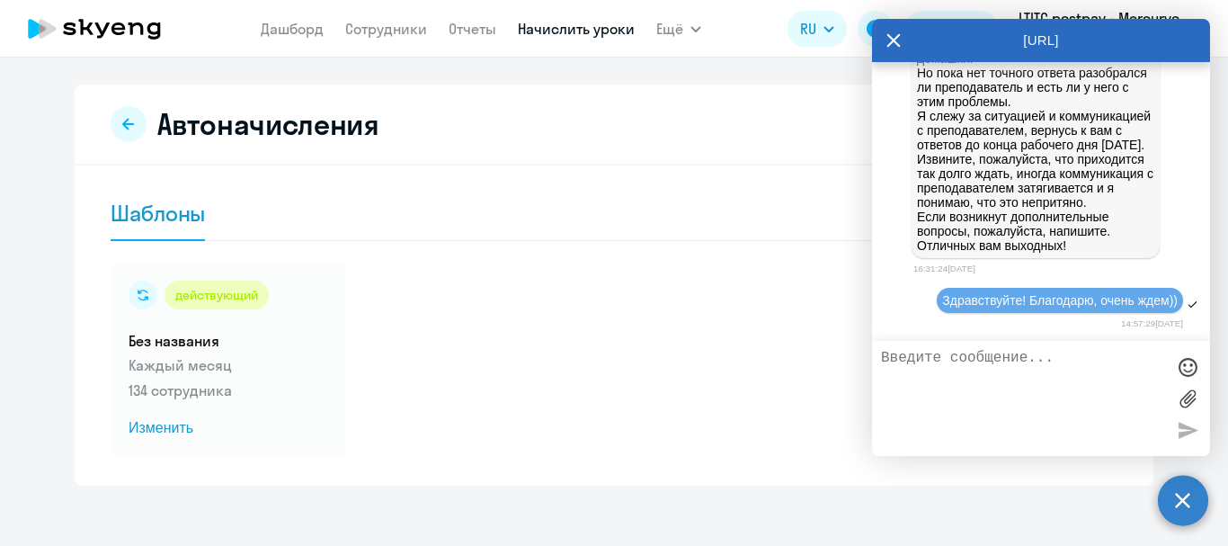
scroll to position [131100, 0]
type textarea "Чудесных выходных!"
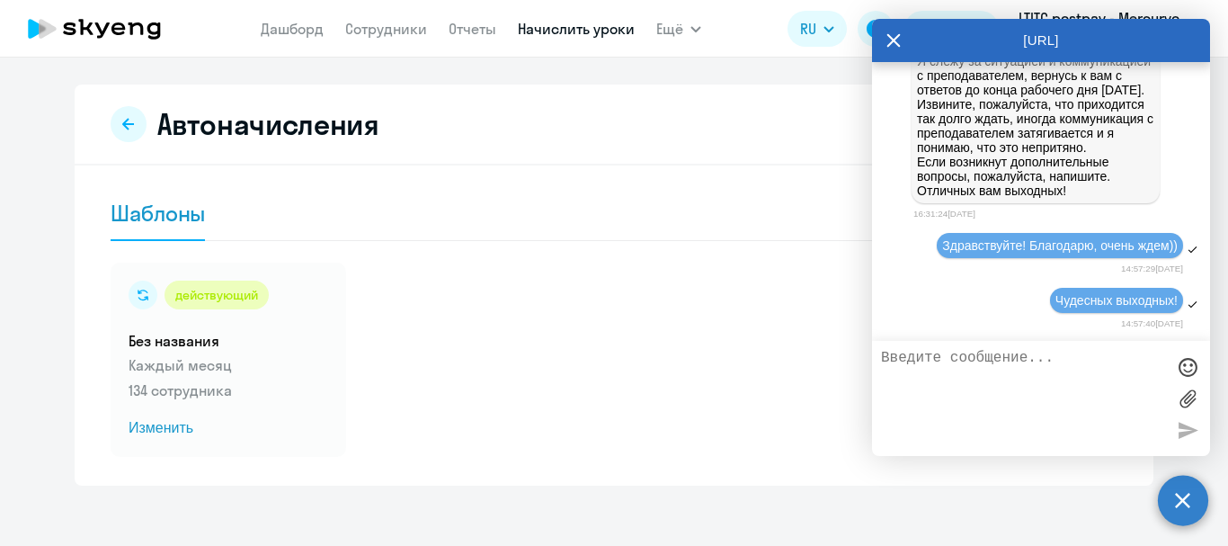
scroll to position [130975, 0]
click at [1175, 504] on circle at bounding box center [1183, 500] width 50 height 50
